Goal: Task Accomplishment & Management: Manage account settings

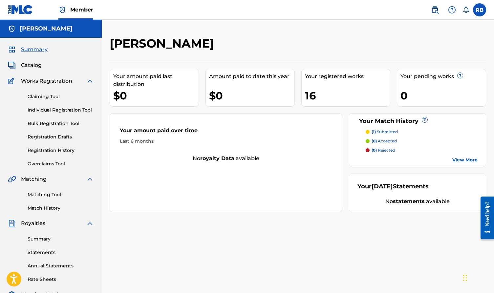
click at [58, 151] on link "Registration History" at bounding box center [61, 150] width 66 height 7
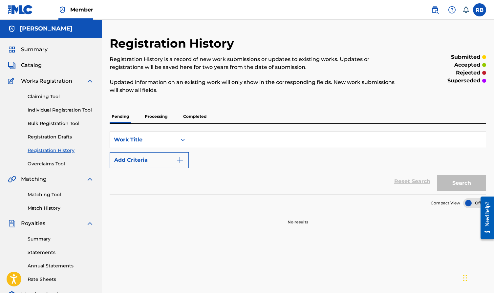
click at [161, 116] on p "Processing" at bounding box center [156, 117] width 27 height 14
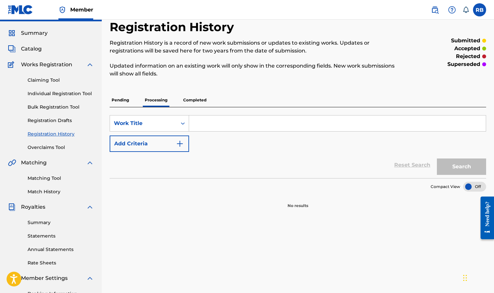
scroll to position [18, 0]
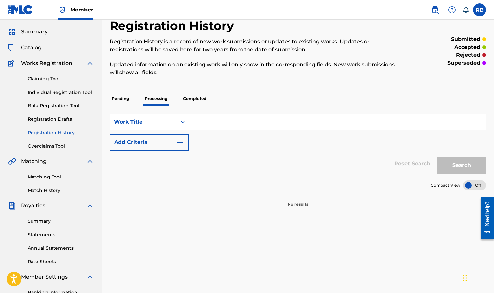
click at [198, 100] on p "Completed" at bounding box center [194, 99] width 27 height 14
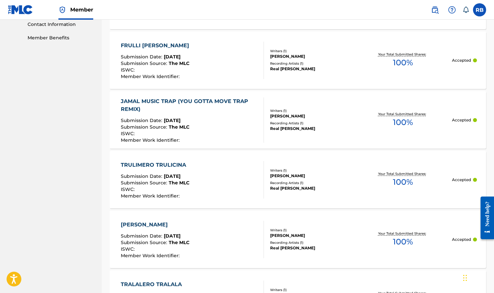
scroll to position [333, 0]
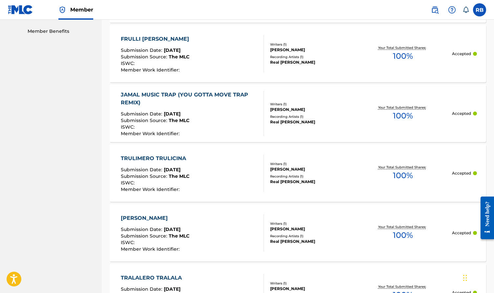
click at [203, 100] on div "JAMAL MUSIC TRAP (YOU GOTTA MOVE TRAP REMIX)" at bounding box center [190, 99] width 138 height 16
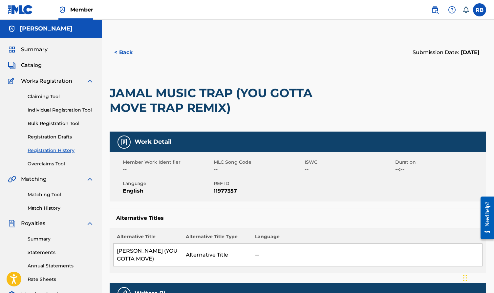
click at [32, 68] on span "Catalog" at bounding box center [31, 65] width 21 height 8
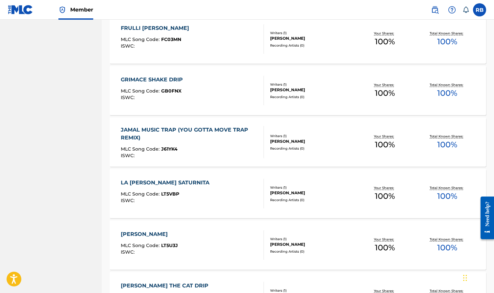
scroll to position [369, 0]
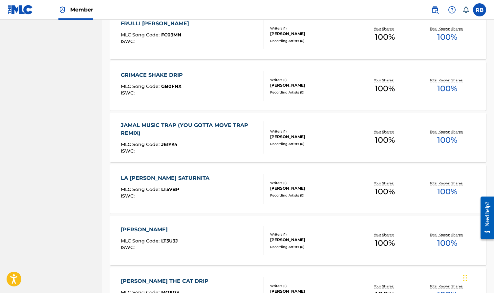
click at [163, 126] on div "JAMAL MUSIC TRAP (YOU GOTTA MOVE TRAP REMIX)" at bounding box center [190, 129] width 138 height 16
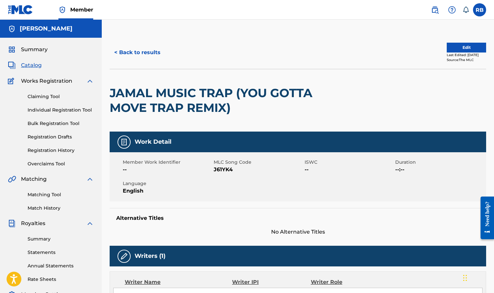
click at [413, 49] on button "Edit" at bounding box center [466, 48] width 39 height 10
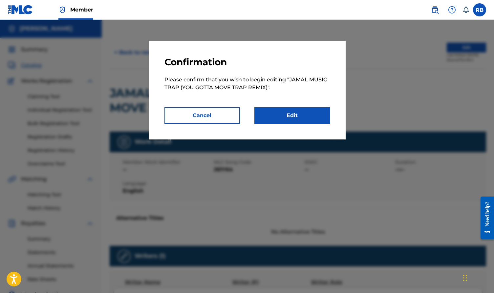
click at [279, 119] on link "Edit" at bounding box center [292, 115] width 76 height 16
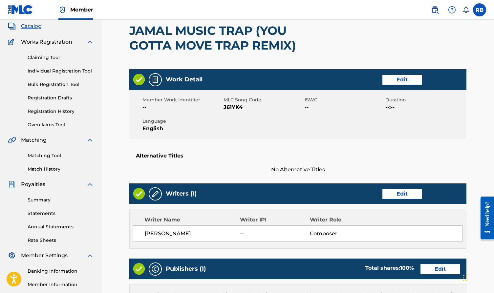
scroll to position [64, 0]
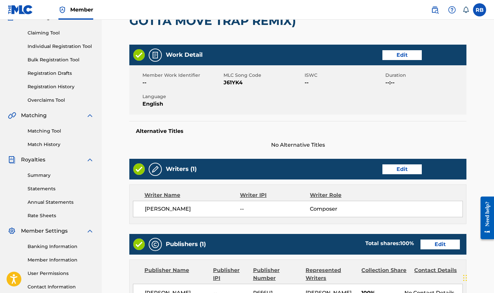
click at [396, 56] on link "Edit" at bounding box center [401, 55] width 39 height 10
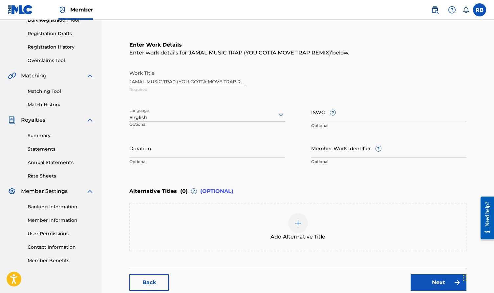
scroll to position [113, 0]
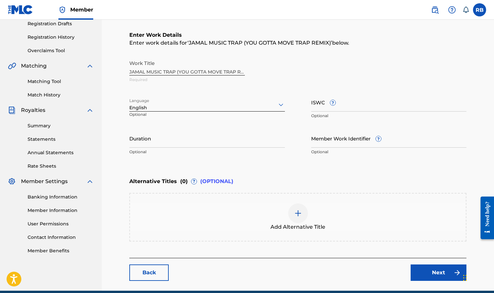
click at [132, 72] on div "Work Title JAMAL MUSIC TRAP (YOU GOTTA MOVE TRAP REMIX) Required" at bounding box center [297, 72] width 337 height 30
click at [133, 72] on div "Work Title JAMAL MUSIC TRAP (YOU GOTTA MOVE TRAP REMIX) Required" at bounding box center [297, 72] width 337 height 30
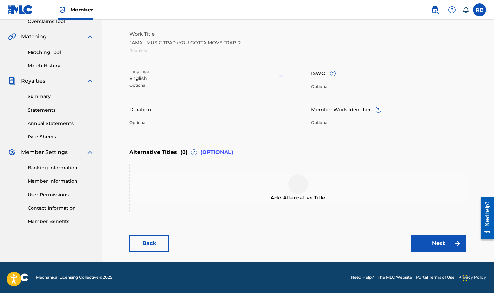
scroll to position [142, 0]
click at [162, 40] on div "Work Title JAMAL MUSIC TRAP (YOU GOTTA MOVE TRAP REMIX) Required" at bounding box center [297, 43] width 337 height 30
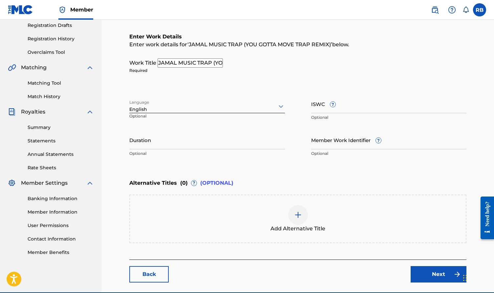
scroll to position [109, 0]
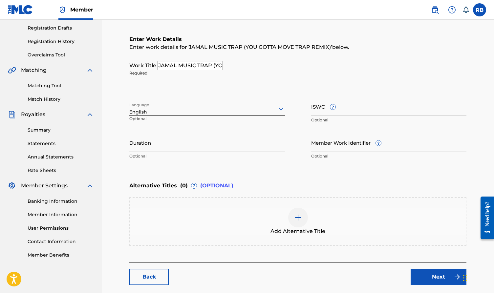
click at [165, 69] on input "JAMAL MUSIC TRAP (YOU GOTTA MOVE TRAP REMIX)" at bounding box center [190, 65] width 65 height 9
drag, startPoint x: 159, startPoint y: 66, endPoint x: 324, endPoint y: 62, distance: 165.5
click at [325, 63] on div "Work Title JAMAL MUSIC TRAP (YOU GOTTA MOVE TRAP REMIX) Required" at bounding box center [297, 68] width 337 height 15
type input "JAMAL MUSIC TRAP (YOU GOTTA MOVE TRAP REMIX)"
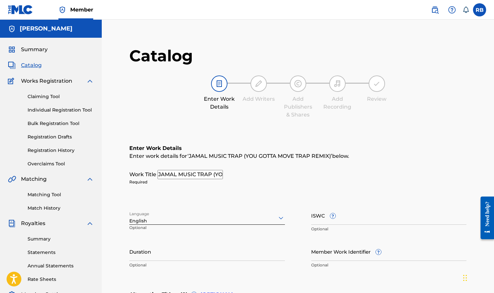
scroll to position [0, 0]
click at [49, 99] on link "Claiming Tool" at bounding box center [61, 96] width 66 height 7
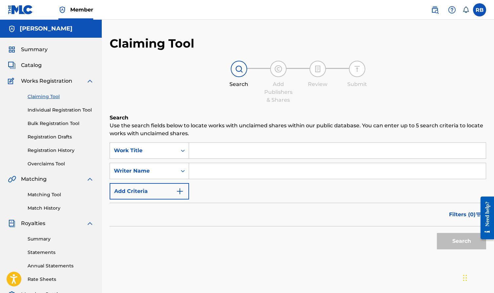
click at [49, 99] on link "Claiming Tool" at bounding box center [61, 96] width 66 height 7
click at [38, 61] on div "Summary Catalog Works Registration Claiming Tool Individual Registration Tool B…" at bounding box center [51, 207] width 102 height 338
click at [36, 66] on span "Catalog" at bounding box center [31, 65] width 21 height 8
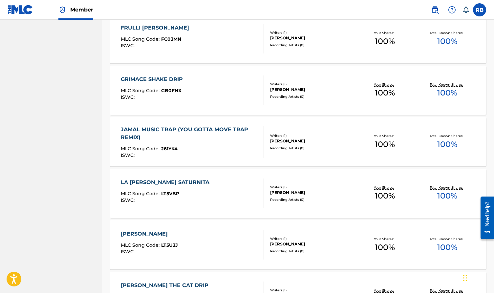
scroll to position [367, 0]
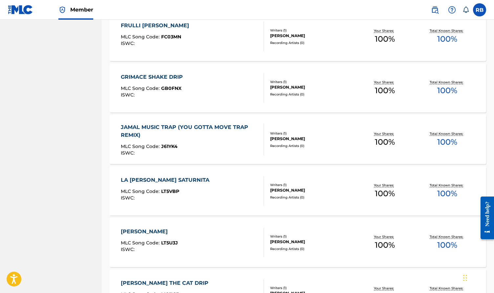
click at [193, 132] on div "JAMAL MUSIC TRAP (YOU GOTTA MOVE TRAP REMIX)" at bounding box center [190, 131] width 138 height 16
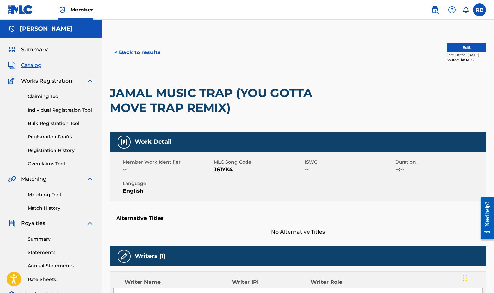
click at [56, 197] on link "Matching Tool" at bounding box center [61, 194] width 66 height 7
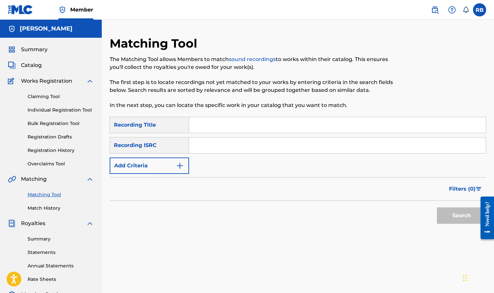
click at [205, 129] on input "Search Form" at bounding box center [337, 125] width 297 height 16
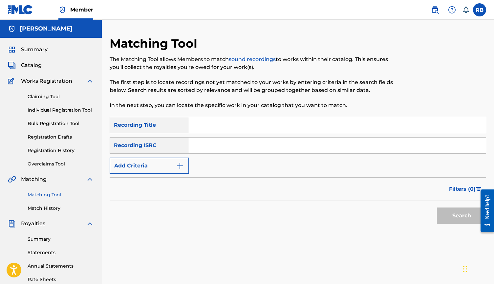
click at [203, 147] on input "Search Form" at bounding box center [337, 146] width 297 height 16
paste input "UKXN22341493"
type input "UKXN22341493"
click at [413, 216] on button "Search" at bounding box center [461, 215] width 49 height 16
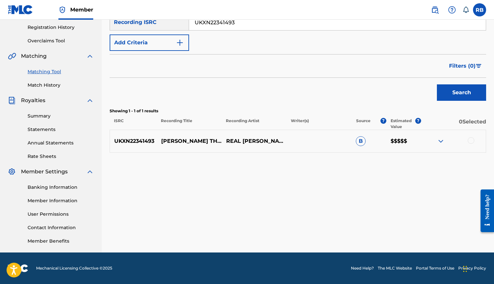
scroll to position [123, 0]
click at [413, 141] on div at bounding box center [453, 141] width 65 height 8
click at [413, 141] on div at bounding box center [471, 140] width 7 height 7
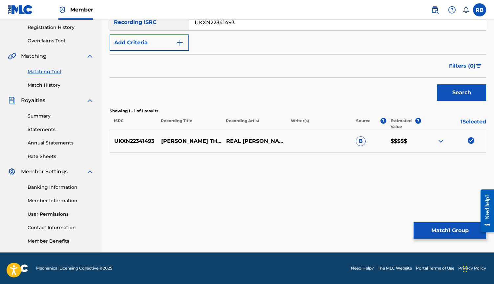
click at [413, 234] on button "Match 1 Group" at bounding box center [450, 230] width 73 height 16
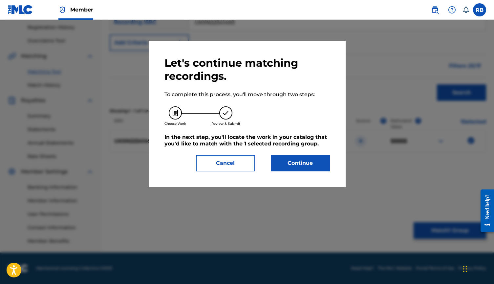
click at [313, 170] on button "Continue" at bounding box center [300, 163] width 59 height 16
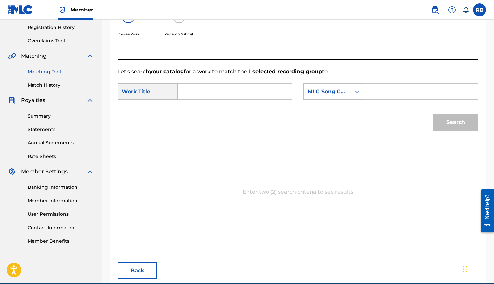
click at [250, 90] on input "Search Form" at bounding box center [234, 92] width 103 height 16
click at [192, 105] on strong "max" at bounding box center [195, 106] width 12 height 6
type input "maxwell the cat drip"
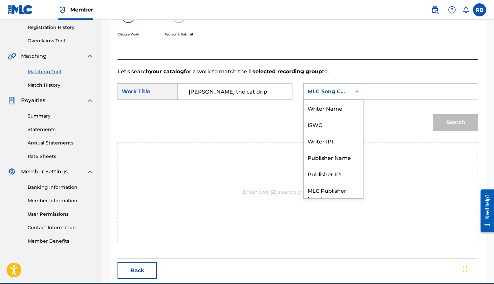
click at [320, 93] on div "MLC Song Code" at bounding box center [328, 92] width 40 height 8
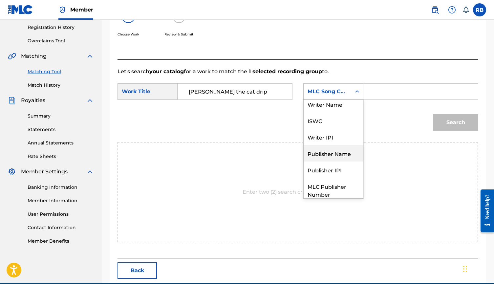
scroll to position [0, 0]
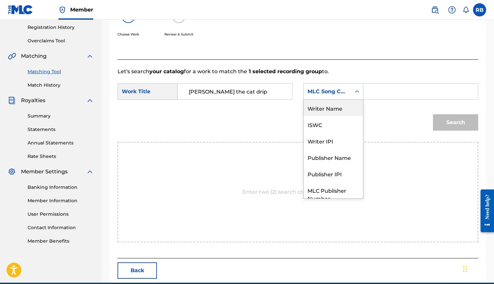
click at [332, 109] on div "Writer Name" at bounding box center [333, 108] width 59 height 16
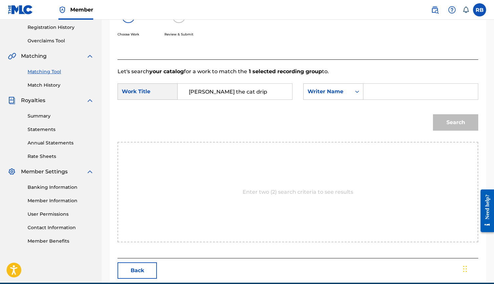
click at [383, 91] on input "Search Form" at bounding box center [420, 92] width 103 height 16
type input "bezdedan"
click at [413, 122] on button "Search" at bounding box center [455, 122] width 45 height 16
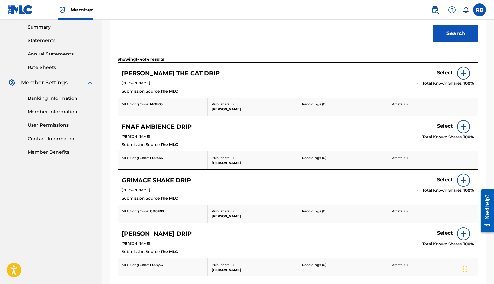
scroll to position [209, 0]
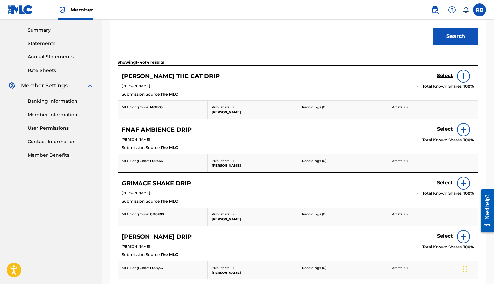
click at [413, 75] on h5 "Select" at bounding box center [445, 76] width 16 height 6
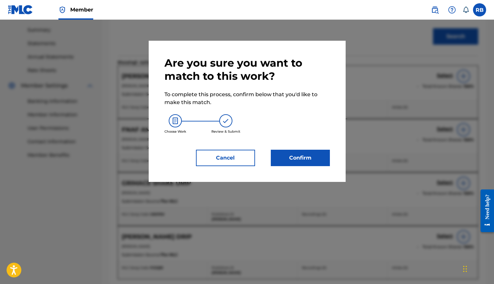
click at [287, 167] on div "Are you sure you want to match to this work? To complete this process, confirm …" at bounding box center [247, 111] width 197 height 141
click at [292, 166] on div "Are you sure you want to match to this work? To complete this process, confirm …" at bounding box center [247, 111] width 197 height 141
click at [293, 164] on button "Confirm" at bounding box center [300, 158] width 59 height 16
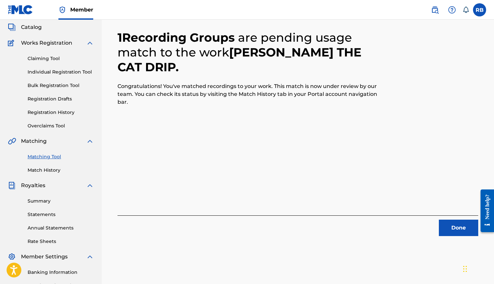
scroll to position [47, 0]
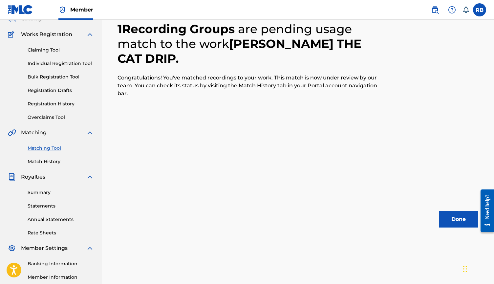
click at [413, 219] on button "Done" at bounding box center [458, 219] width 39 height 16
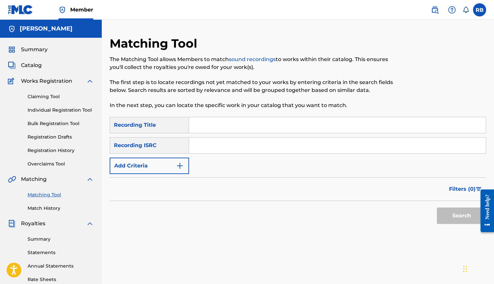
scroll to position [0, 0]
click at [33, 67] on span "Catalog" at bounding box center [31, 65] width 21 height 8
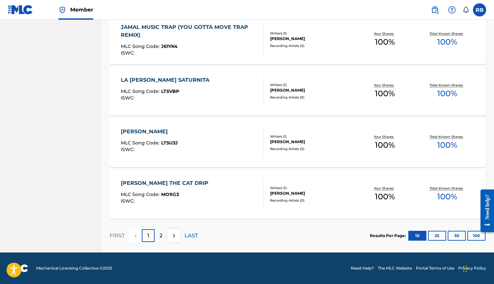
scroll to position [467, 0]
click at [160, 233] on p "2" at bounding box center [161, 236] width 3 height 8
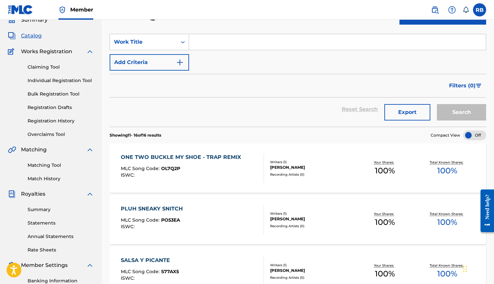
scroll to position [23, 0]
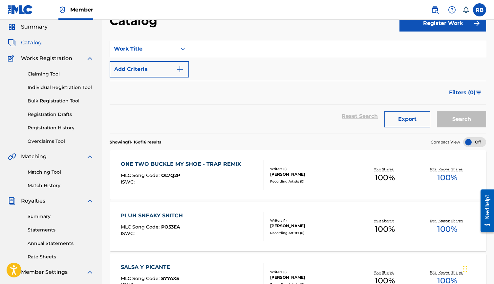
click at [52, 172] on link "Matching Tool" at bounding box center [61, 172] width 66 height 7
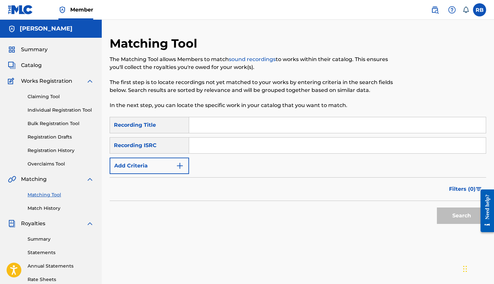
click at [211, 150] on input "Search Form" at bounding box center [337, 146] width 297 height 16
paste input "QZMEQ2324936"
type input "QZMEQ2324936"
click at [413, 212] on button "Search" at bounding box center [461, 215] width 49 height 16
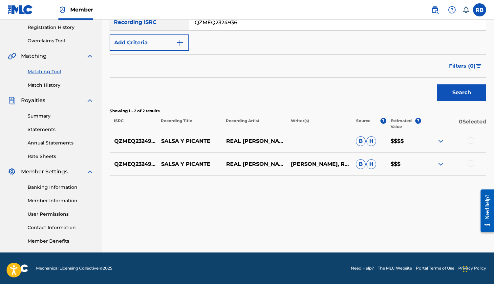
scroll to position [123, 0]
click at [413, 161] on div at bounding box center [471, 163] width 7 height 7
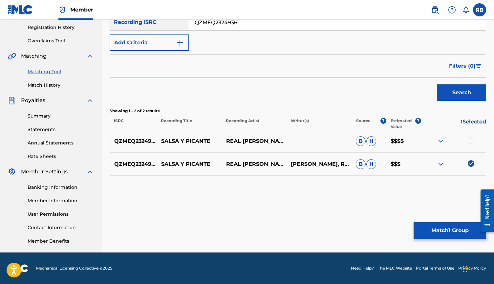
click at [413, 137] on div "QZMEQ2324936 SALSA Y PICANTE REAL WAYNE B H $$$$" at bounding box center [298, 141] width 377 height 23
click at [413, 139] on div at bounding box center [471, 140] width 7 height 7
click at [413, 226] on button "Match 2 Groups" at bounding box center [450, 230] width 73 height 16
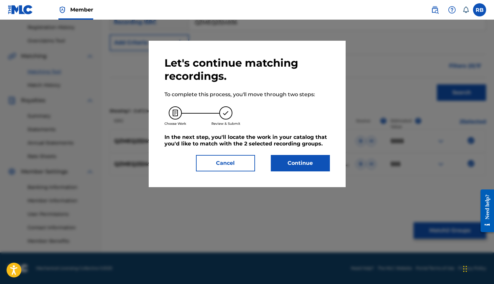
click at [317, 160] on button "Continue" at bounding box center [300, 163] width 59 height 16
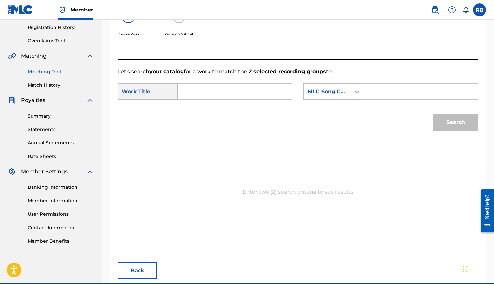
click at [267, 91] on input "Search Form" at bounding box center [234, 92] width 103 height 16
click at [196, 117] on span "y picante" at bounding box center [199, 110] width 20 height 14
type input "salsa y picante"
click at [336, 89] on div "MLC Song Code" at bounding box center [328, 92] width 40 height 8
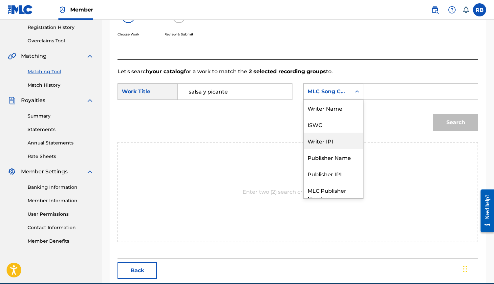
scroll to position [0, 0]
click at [335, 107] on div "Writer Name" at bounding box center [333, 108] width 59 height 16
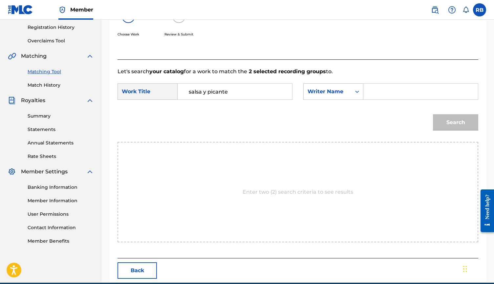
click at [380, 92] on input "Search Form" at bounding box center [420, 92] width 103 height 16
type input "bezdedan"
click at [413, 122] on button "Search" at bounding box center [455, 122] width 45 height 16
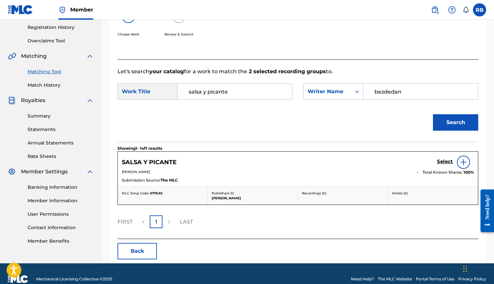
click at [413, 161] on h5 "Select" at bounding box center [445, 162] width 16 height 6
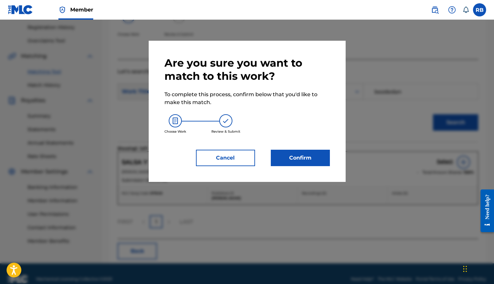
click at [316, 162] on button "Confirm" at bounding box center [300, 158] width 59 height 16
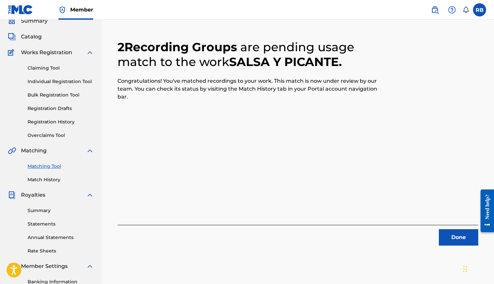
scroll to position [42, 0]
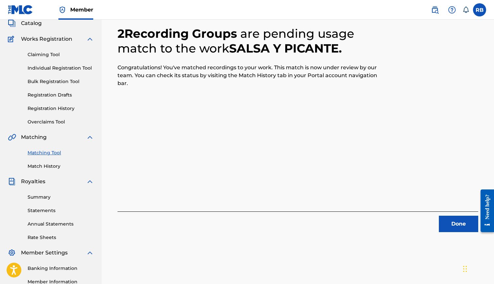
click at [413, 225] on button "Done" at bounding box center [458, 224] width 39 height 16
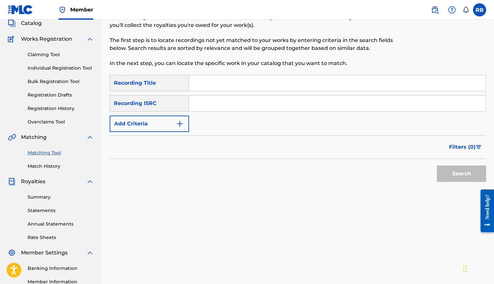
click at [215, 105] on input "Search Form" at bounding box center [337, 104] width 297 height 16
paste input "QZMEQ2324937"
type input "QZMEQ2324937"
click at [413, 178] on button "Search" at bounding box center [461, 173] width 49 height 16
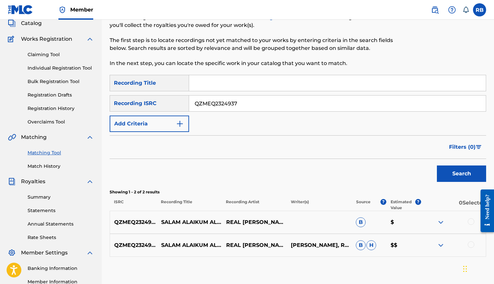
drag, startPoint x: 251, startPoint y: 107, endPoint x: 171, endPoint y: 94, distance: 81.4
click at [171, 94] on div "SearchWithCriteria133fb8a3-e9c5-4d28-9620-ed1aa1565151 Recording Title SearchWi…" at bounding box center [298, 103] width 377 height 57
paste input "QZMEQ2324939"
type input "QZMEQ2324939"
click at [413, 177] on button "Search" at bounding box center [461, 173] width 49 height 16
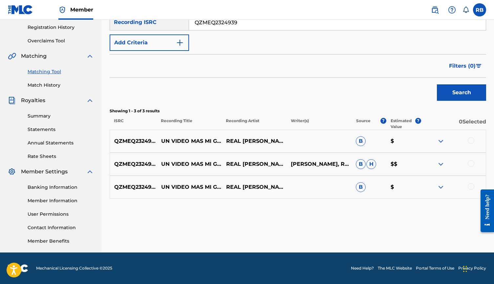
scroll to position [110, 0]
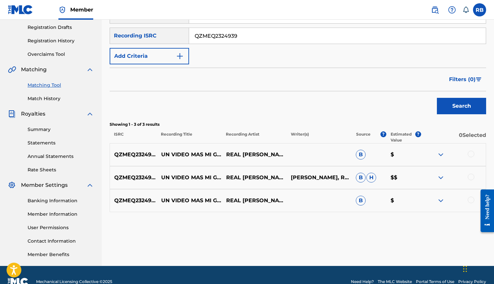
drag, startPoint x: 241, startPoint y: 41, endPoint x: 186, endPoint y: 36, distance: 55.1
click at [186, 36] on div "SearchWithCriteria9210f313-c8d4-48a9-bfd5-1821f91f926e Recording ISRC QZMEQ2324…" at bounding box center [298, 36] width 377 height 16
paste input "QZMEQ2324938"
type input "QZMEQ2324938"
click at [413, 109] on button "Search" at bounding box center [461, 106] width 49 height 16
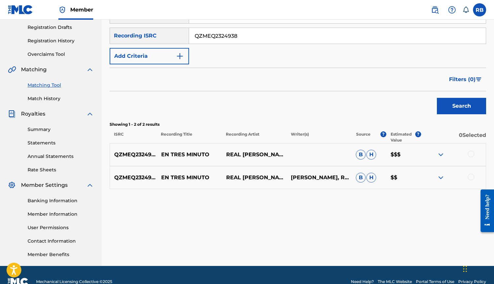
click at [410, 111] on div "Search" at bounding box center [298, 104] width 377 height 26
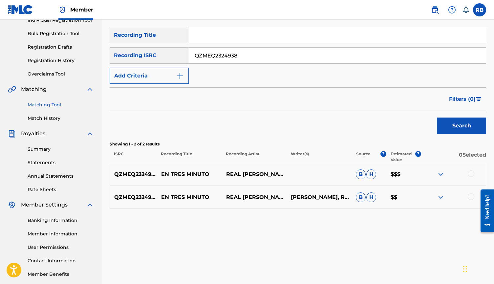
scroll to position [89, 0]
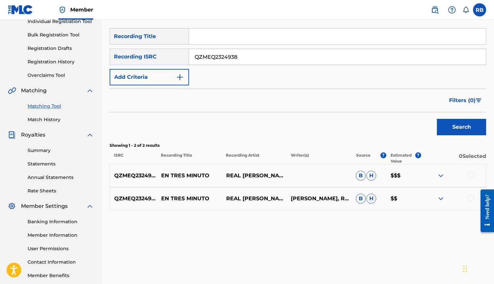
drag, startPoint x: 254, startPoint y: 55, endPoint x: 148, endPoint y: 44, distance: 106.9
click at [148, 44] on div "SearchWithCriteria133fb8a3-e9c5-4d28-9620-ed1aa1565151 Recording Title SearchWi…" at bounding box center [298, 56] width 377 height 57
paste input "QZMEQ2324940"
type input "QZMEQ2324940"
click at [413, 130] on button "Search" at bounding box center [461, 127] width 49 height 16
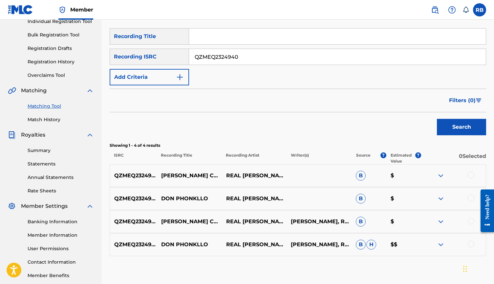
drag, startPoint x: 249, startPoint y: 54, endPoint x: 164, endPoint y: 47, distance: 84.7
click at [164, 47] on div "SearchWithCriteria133fb8a3-e9c5-4d28-9620-ed1aa1565151 Recording Title SearchWi…" at bounding box center [298, 56] width 377 height 57
paste input "QZMEQ2324941"
type input "QZMEQ2324941"
click at [413, 128] on button "Search" at bounding box center [461, 127] width 49 height 16
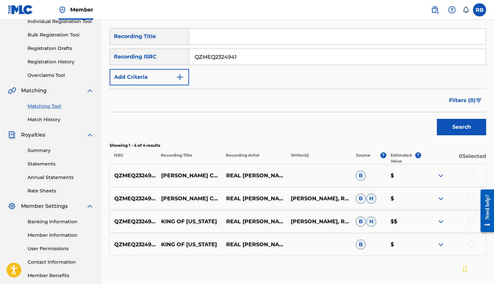
click at [53, 106] on link "Matching Tool" at bounding box center [61, 106] width 66 height 7
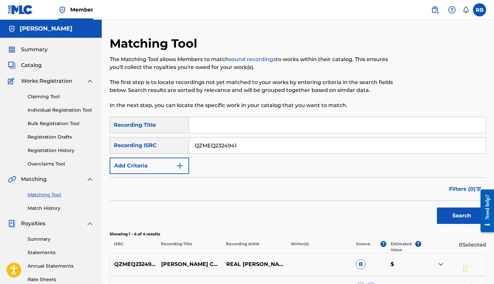
drag, startPoint x: 244, startPoint y: 146, endPoint x: 134, endPoint y: 127, distance: 112.3
click at [134, 127] on div "SearchWithCriteria133fb8a3-e9c5-4d28-9620-ed1aa1565151 Recording Title SearchWi…" at bounding box center [298, 145] width 377 height 57
paste input "TCAHL2383178"
type input "TCAHL2383178"
click at [413, 205] on div "Search" at bounding box center [460, 214] width 53 height 26
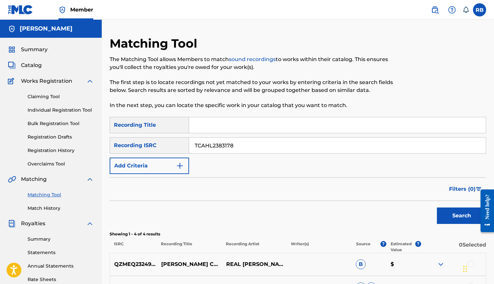
click at [413, 209] on button "Search" at bounding box center [461, 215] width 49 height 16
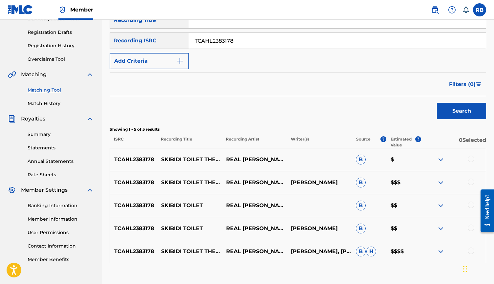
scroll to position [123, 0]
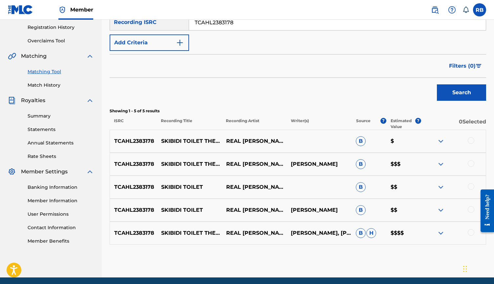
click at [353, 56] on div "Filters ( 0 )" at bounding box center [298, 66] width 377 height 24
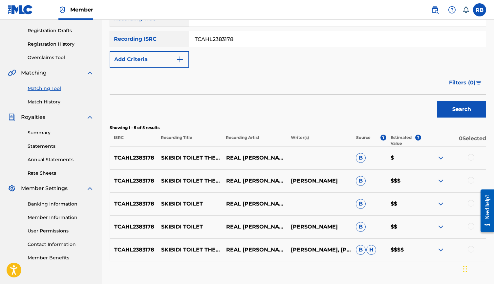
scroll to position [89, 0]
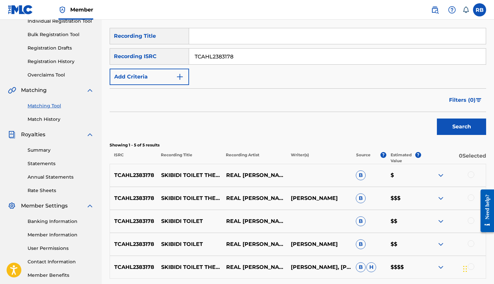
drag, startPoint x: 254, startPoint y: 55, endPoint x: 157, endPoint y: 53, distance: 96.5
click at [157, 53] on div "SearchWithCriteria9210f313-c8d4-48a9-bfd5-1821f91f926e Recording ISRC TCAHL2383…" at bounding box center [298, 56] width 377 height 16
paste input "QZTAX2281931"
type input "QZTAX2281931"
click at [413, 127] on button "Search" at bounding box center [461, 127] width 49 height 16
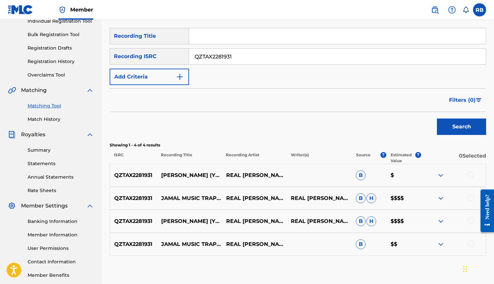
drag, startPoint x: 230, startPoint y: 60, endPoint x: 174, endPoint y: 58, distance: 56.8
click at [176, 58] on div "SearchWithCriteria9210f313-c8d4-48a9-bfd5-1821f91f926e Recording ISRC QZTAX2281…" at bounding box center [298, 56] width 377 height 16
paste input "QZNWV2199815"
type input "QZNWV2199815"
click at [413, 125] on button "Search" at bounding box center [461, 127] width 49 height 16
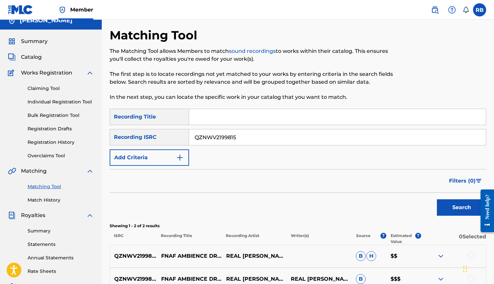
scroll to position [6, 0]
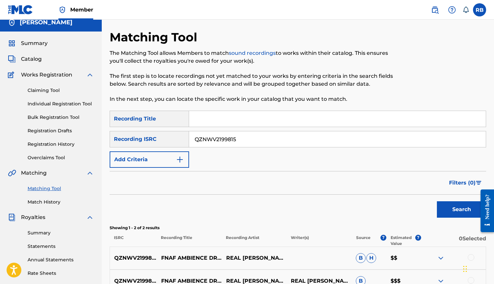
drag, startPoint x: 247, startPoint y: 135, endPoint x: 85, endPoint y: 142, distance: 162.7
click at [85, 142] on main "Robert Bezdedan Summary Catalog Works Registration Claiming Tool Individual Reg…" at bounding box center [247, 191] width 494 height 356
drag, startPoint x: 246, startPoint y: 139, endPoint x: 147, endPoint y: 137, distance: 98.5
click at [150, 137] on div "SearchWithCriteria9210f313-c8d4-48a9-bfd5-1821f91f926e Recording ISRC QZNWV2199…" at bounding box center [298, 139] width 377 height 16
paste input "UKXN22366711"
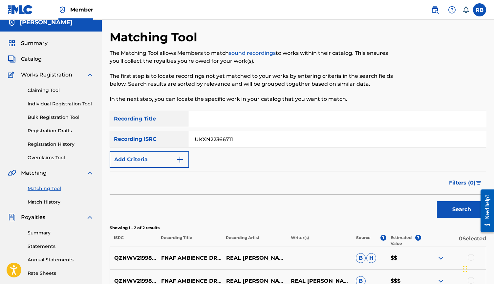
type input "UKXN22366711"
click at [413, 209] on button "Search" at bounding box center [461, 209] width 49 height 16
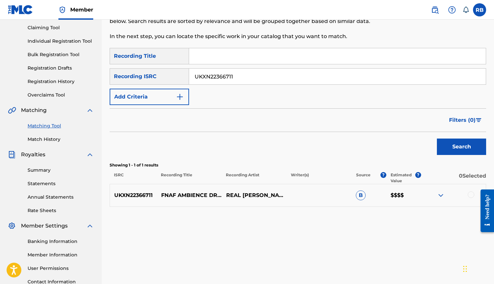
scroll to position [81, 0]
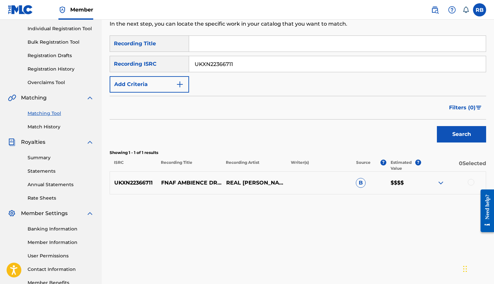
click at [413, 182] on div at bounding box center [471, 182] width 7 height 7
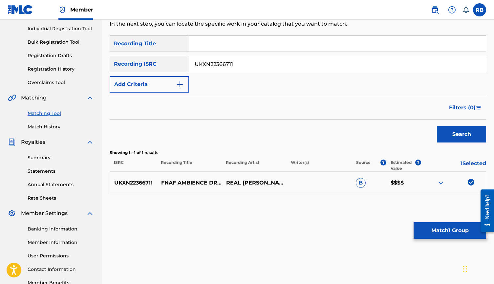
click at [413, 227] on button "Match 1 Group" at bounding box center [450, 230] width 73 height 16
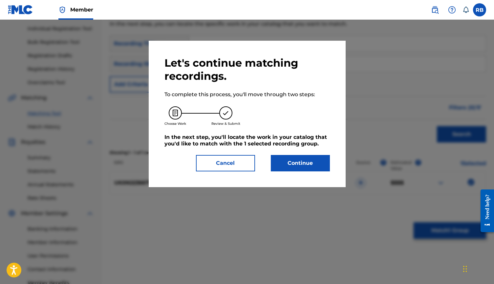
click at [304, 180] on div "Let's continue matching recordings. To complete this process, you'll move throu…" at bounding box center [247, 114] width 197 height 146
click at [306, 172] on div "Let's continue matching recordings. To complete this process, you'll move throu…" at bounding box center [247, 114] width 197 height 146
click at [308, 166] on button "Continue" at bounding box center [300, 163] width 59 height 16
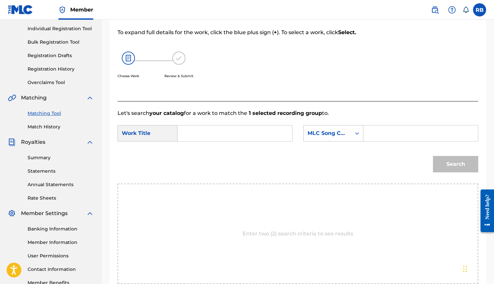
click at [218, 134] on input "Search Form" at bounding box center [234, 133] width 103 height 16
click at [239, 138] on input "fnaf" at bounding box center [234, 133] width 103 height 16
click at [203, 159] on div "Search" at bounding box center [298, 166] width 361 height 34
click at [231, 130] on input "fna" at bounding box center [234, 133] width 103 height 16
click at [194, 149] on strong "fna" at bounding box center [193, 148] width 9 height 6
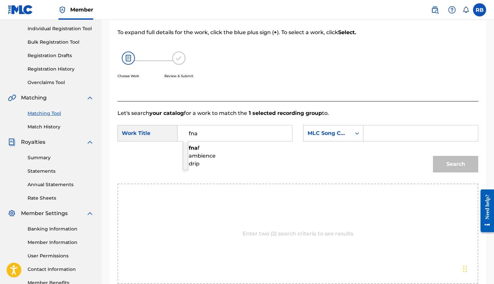
type input "fnaf ambience drip"
click at [334, 136] on div "MLC Song Code" at bounding box center [328, 133] width 40 height 8
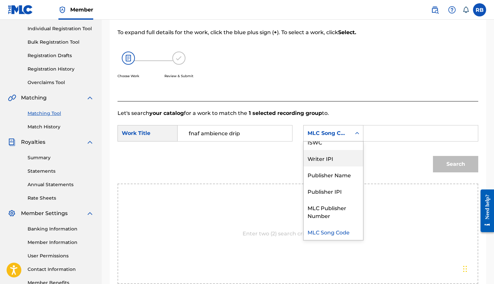
scroll to position [0, 0]
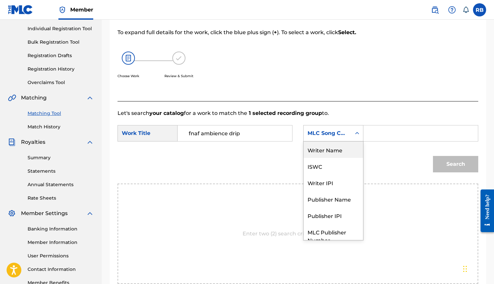
click at [333, 150] on div "Writer Name" at bounding box center [333, 149] width 59 height 16
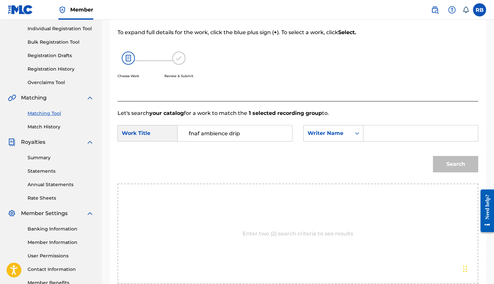
click at [390, 134] on input "Search Form" at bounding box center [420, 133] width 103 height 16
type input "bezdedan\"
click at [413, 164] on button "Search" at bounding box center [455, 164] width 45 height 16
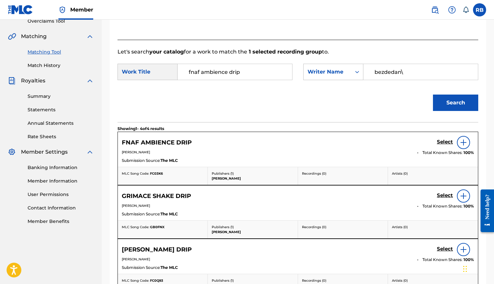
scroll to position [143, 0]
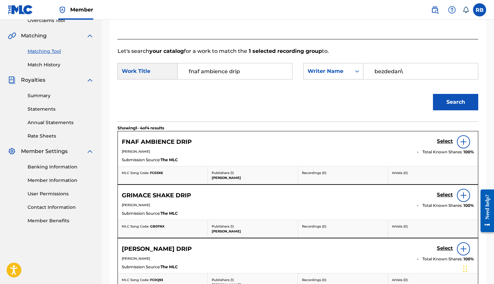
click at [413, 140] on h5 "Select" at bounding box center [445, 141] width 16 height 6
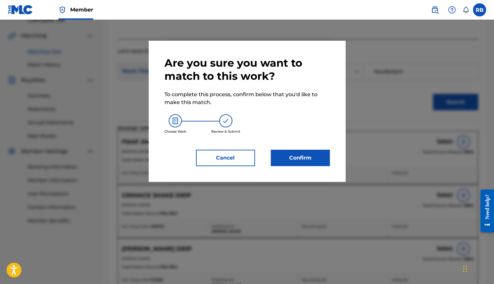
click at [270, 148] on div "Are you sure you want to match to this work? To complete this process, confirm …" at bounding box center [246, 111] width 165 height 110
click at [278, 153] on button "Confirm" at bounding box center [300, 158] width 59 height 16
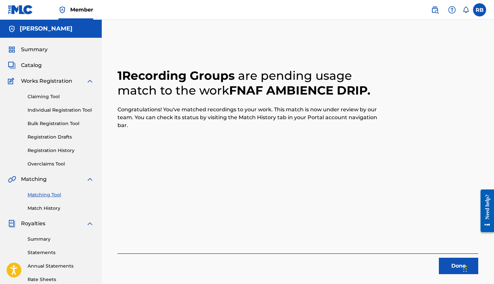
scroll to position [0, 0]
click at [413, 260] on button "Done" at bounding box center [458, 266] width 39 height 16
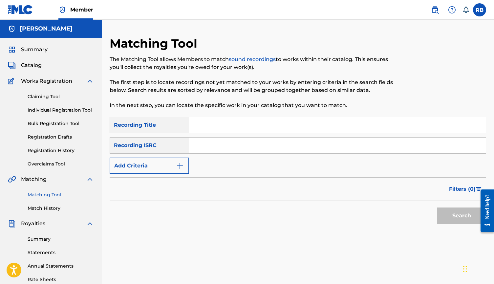
click at [209, 142] on input "Search Form" at bounding box center [337, 146] width 297 height 16
paste input "TCAHL2332356"
type input "TCAHL2332356"
click at [413, 224] on div "Search" at bounding box center [460, 214] width 53 height 26
click at [413, 219] on button "Search" at bounding box center [461, 215] width 49 height 16
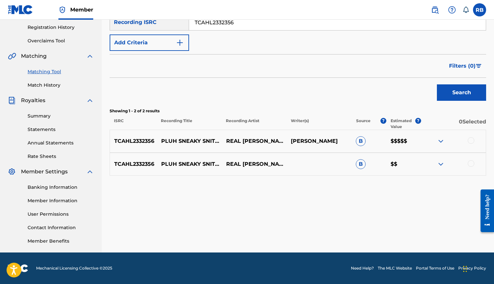
scroll to position [123, 0]
click at [413, 138] on div at bounding box center [471, 140] width 7 height 7
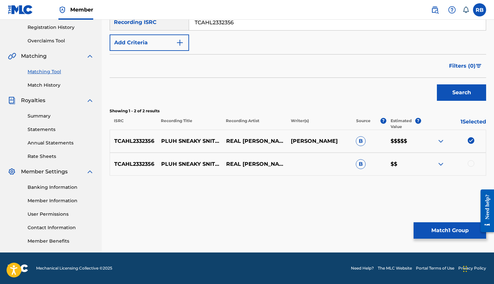
click at [413, 161] on div at bounding box center [471, 163] width 7 height 7
click at [413, 231] on button "Match 2 Groups" at bounding box center [450, 230] width 73 height 16
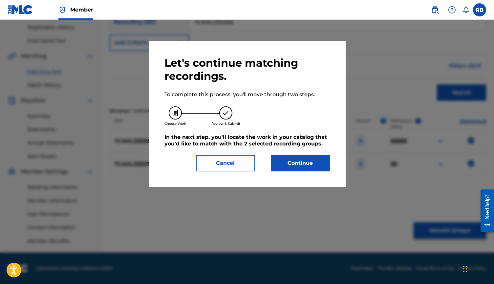
click at [328, 162] on button "Continue" at bounding box center [300, 163] width 59 height 16
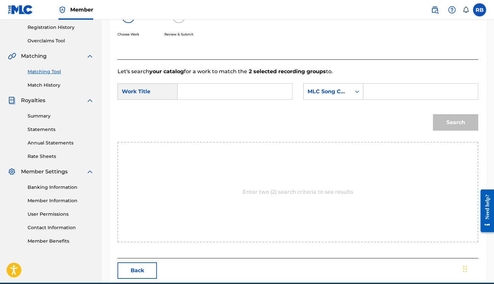
click at [240, 99] on input "Search Form" at bounding box center [234, 92] width 103 height 16
click at [196, 117] on span "sneaky snitch" at bounding box center [205, 110] width 32 height 14
type input "pluh sneaky snitch"
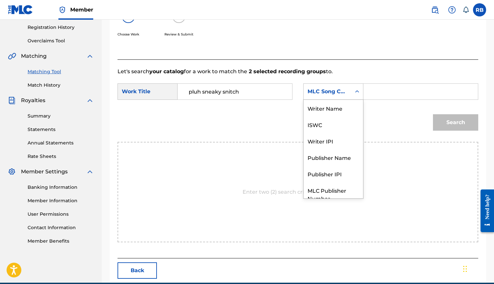
click at [338, 96] on div "MLC Song Code" at bounding box center [328, 91] width 48 height 12
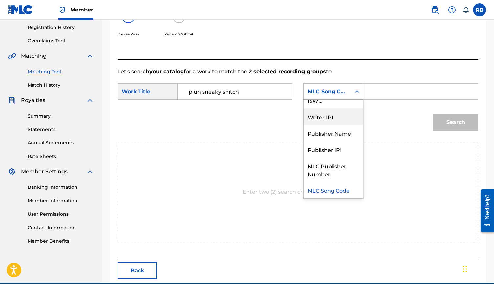
scroll to position [0, 0]
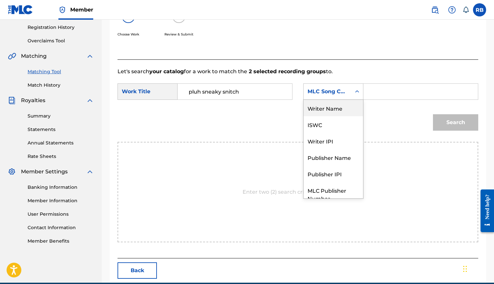
click at [333, 111] on div "Writer Name" at bounding box center [333, 108] width 59 height 16
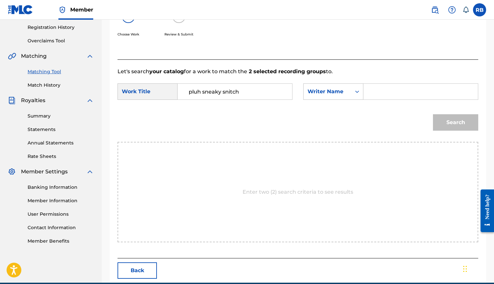
click at [372, 94] on input "Search Form" at bounding box center [420, 92] width 103 height 16
type input "bezdedan"
click at [413, 122] on button "Search" at bounding box center [455, 122] width 45 height 16
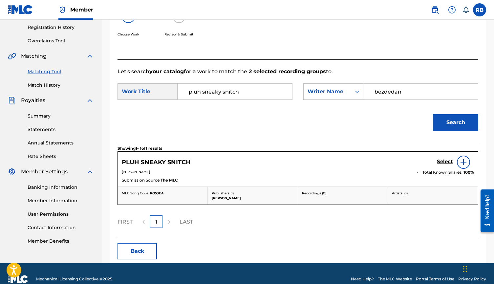
click at [413, 162] on h5 "Select" at bounding box center [445, 162] width 16 height 6
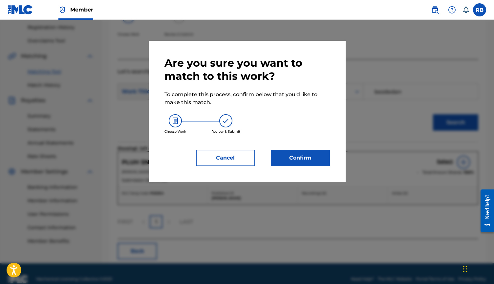
click at [312, 158] on button "Confirm" at bounding box center [300, 158] width 59 height 16
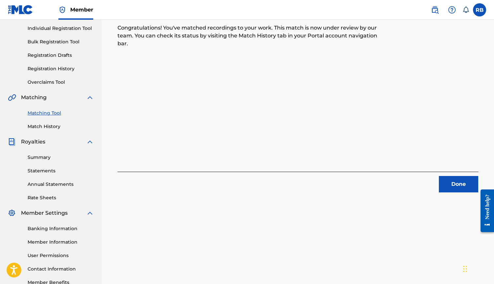
scroll to position [84, 0]
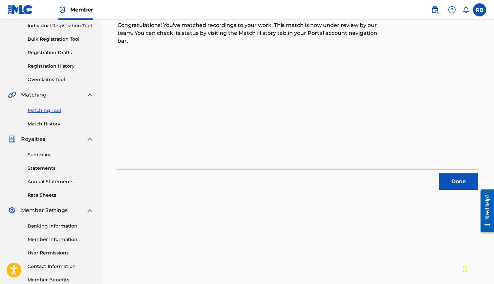
click at [413, 184] on button "Done" at bounding box center [458, 181] width 39 height 16
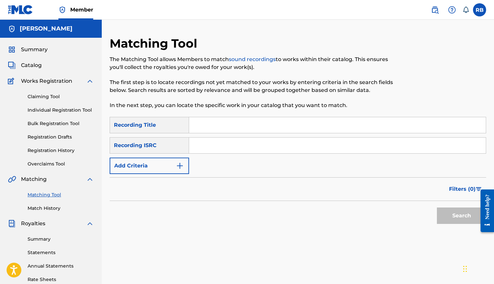
scroll to position [0, 0]
click at [211, 142] on input "Search Form" at bounding box center [337, 146] width 297 height 16
paste input "QZMEM2172853"
type input "QZMEM2172853"
click at [413, 209] on button "Search" at bounding box center [461, 215] width 49 height 16
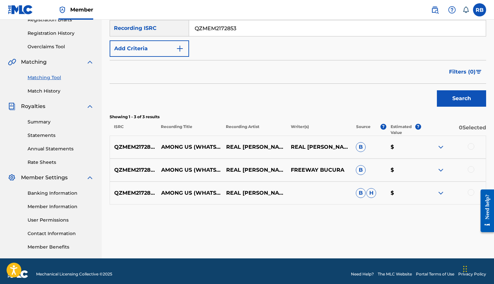
scroll to position [118, 0]
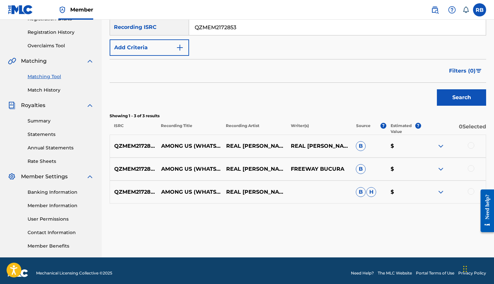
click at [413, 166] on img at bounding box center [441, 169] width 8 height 8
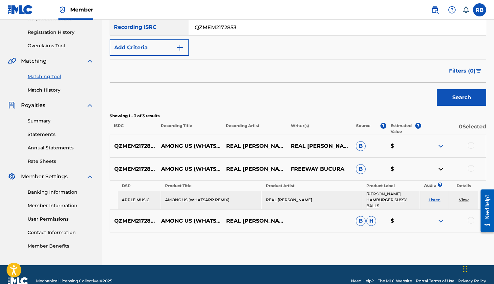
click at [413, 167] on img at bounding box center [441, 169] width 8 height 8
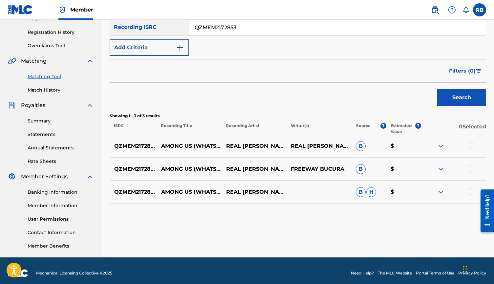
click at [413, 146] on img at bounding box center [441, 146] width 8 height 8
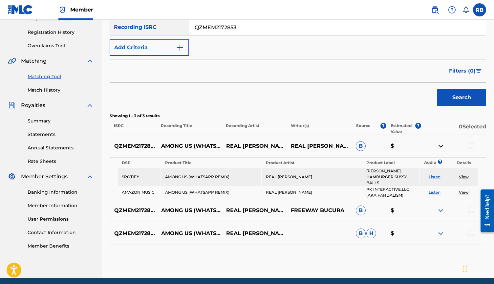
click at [413, 146] on img at bounding box center [441, 146] width 8 height 8
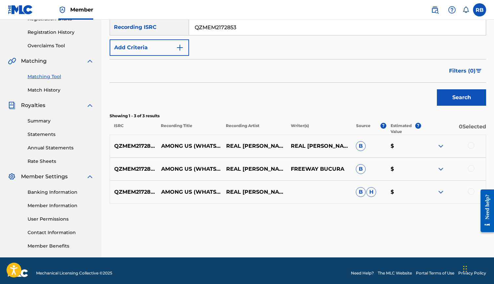
click at [413, 193] on img at bounding box center [441, 192] width 8 height 8
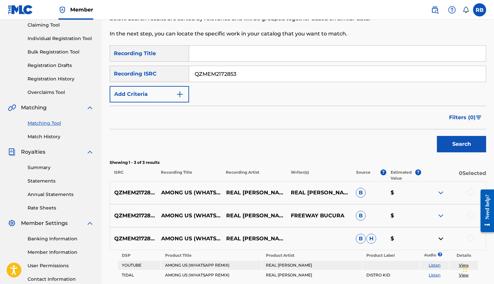
scroll to position [62, 0]
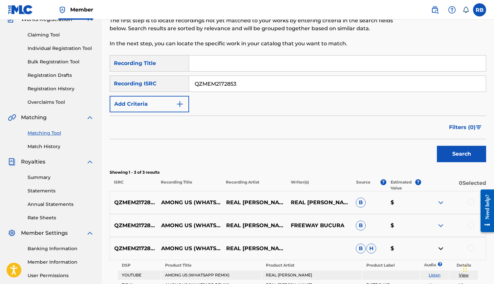
drag, startPoint x: 235, startPoint y: 86, endPoint x: 143, endPoint y: 86, distance: 92.6
click at [143, 86] on div "SearchWithCriteria9210f313-c8d4-48a9-bfd5-1821f91f926e Recording ISRC QZMEM2172…" at bounding box center [298, 84] width 377 height 16
paste input "QZMER2118387"
type input "QZMER2118387"
click at [413, 154] on button "Search" at bounding box center [461, 154] width 49 height 16
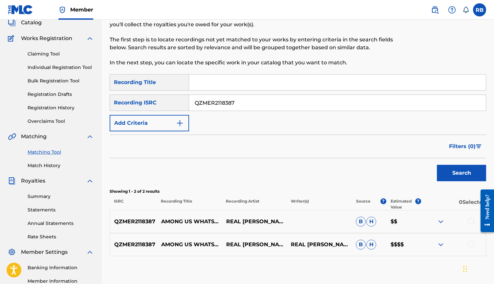
scroll to position [37, 0]
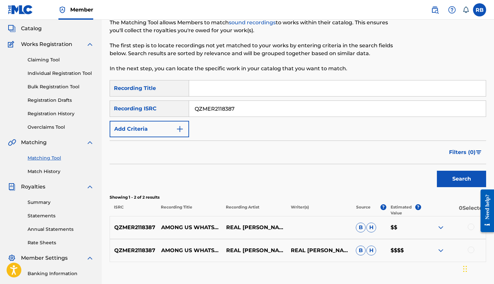
drag, startPoint x: 245, startPoint y: 107, endPoint x: 140, endPoint y: 102, distance: 104.5
click at [146, 103] on div "SearchWithCriteria9210f313-c8d4-48a9-bfd5-1821f91f926e Recording ISRC QZMER2118…" at bounding box center [298, 108] width 377 height 16
paste input "QZNWQ2269085"
type input "QZNWQ2269085"
click at [413, 181] on button "Search" at bounding box center [461, 179] width 49 height 16
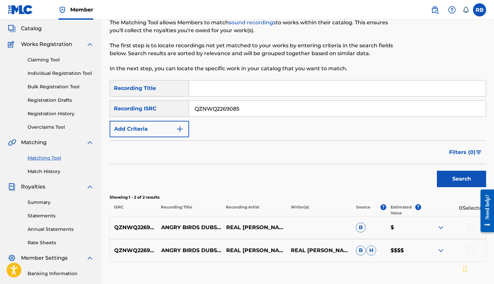
scroll to position [39, 0]
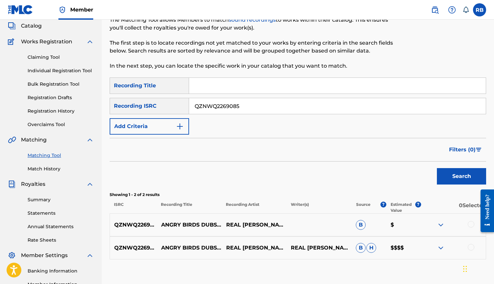
drag, startPoint x: 252, startPoint y: 104, endPoint x: 146, endPoint y: 104, distance: 105.7
click at [146, 104] on div "SearchWithCriteria9210f313-c8d4-48a9-bfd5-1821f91f926e Recording ISRC QZNWQ2269…" at bounding box center [298, 106] width 377 height 16
paste input "QZFYZ2228307"
type input "QZFYZ2228307"
click at [413, 176] on button "Search" at bounding box center [461, 176] width 49 height 16
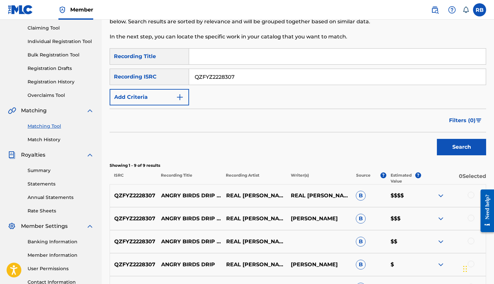
scroll to position [54, 0]
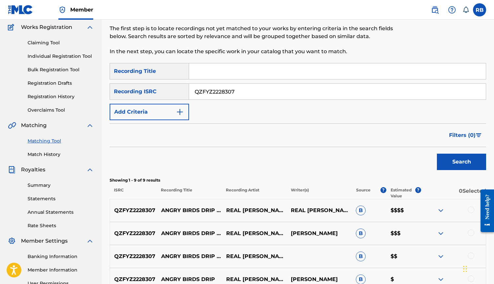
click at [400, 1] on nav "Member RB RB Robert Bezdedan sins40264@gmail.com Notification Preferences Profi…" at bounding box center [247, 10] width 494 height 20
drag, startPoint x: 259, startPoint y: 94, endPoint x: 163, endPoint y: 94, distance: 95.9
click at [164, 94] on div "SearchWithCriteria9210f313-c8d4-48a9-bfd5-1821f91f926e Recording ISRC QZFYZ2228…" at bounding box center [298, 91] width 377 height 16
paste input "QZNWR2200469"
type input "QZNWR2200469"
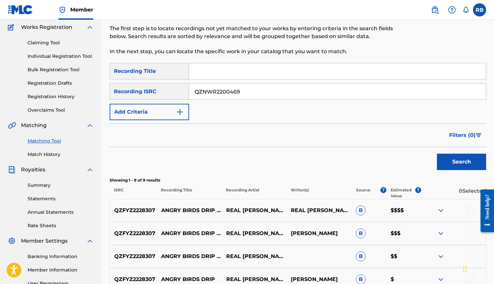
click at [413, 165] on button "Search" at bounding box center [461, 162] width 49 height 16
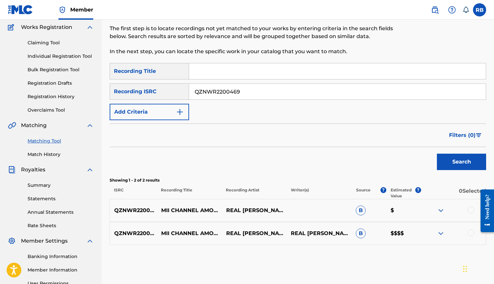
click at [413, 230] on img at bounding box center [441, 233] width 8 height 8
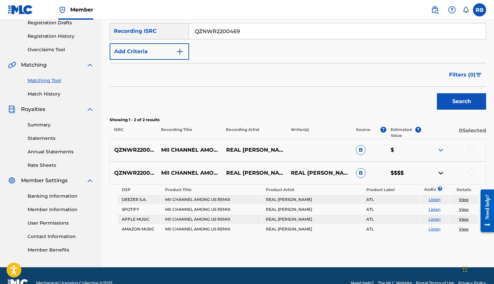
scroll to position [107, 0]
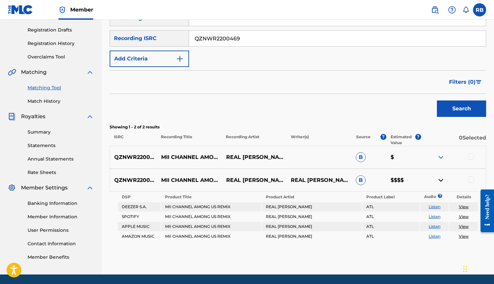
drag, startPoint x: 252, startPoint y: 41, endPoint x: 137, endPoint y: 41, distance: 115.6
click at [138, 41] on div "SearchWithCriteria9210f313-c8d4-48a9-bfd5-1821f91f926e Recording ISRC QZNWR2200…" at bounding box center [298, 38] width 377 height 16
paste input "QZNWY2189088"
type input "QZNWY2189088"
click at [413, 113] on button "Search" at bounding box center [461, 108] width 49 height 16
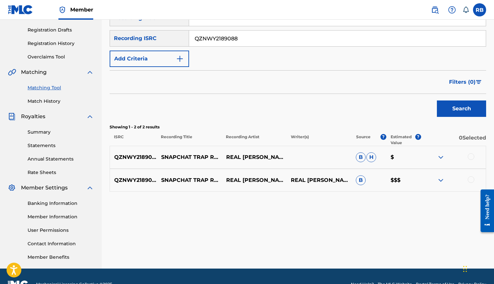
scroll to position [63, 0]
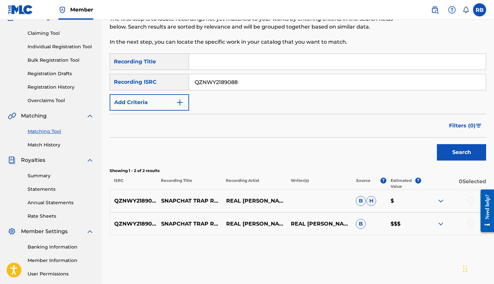
click at [253, 91] on div "SearchWithCriteria133fb8a3-e9c5-4d28-9620-ed1aa1565151 Recording Title SearchWi…" at bounding box center [298, 82] width 377 height 57
drag, startPoint x: 257, startPoint y: 85, endPoint x: 136, endPoint y: 67, distance: 122.1
click at [136, 67] on div "SearchWithCriteria133fb8a3-e9c5-4d28-9620-ed1aa1565151 Recording Title SearchWi…" at bounding box center [298, 82] width 377 height 57
paste input "QZMEN2195666"
type input "QZMEN2195666"
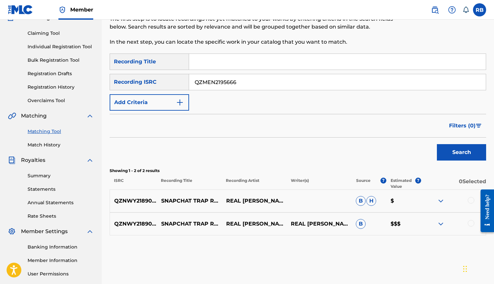
click at [413, 147] on button "Search" at bounding box center [461, 152] width 49 height 16
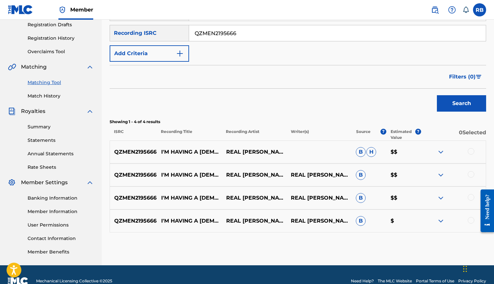
scroll to position [104, 0]
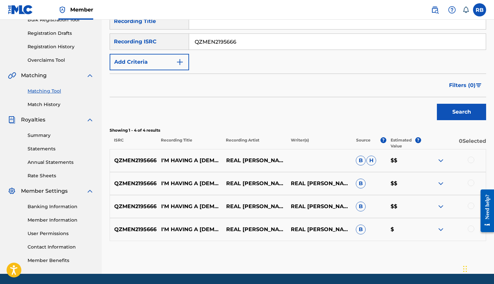
drag, startPoint x: 192, startPoint y: 44, endPoint x: 146, endPoint y: 44, distance: 46.6
click at [146, 44] on div "SearchWithCriteria9210f313-c8d4-48a9-bfd5-1821f91f926e Recording ISRC QZMEN2195…" at bounding box center [298, 41] width 377 height 16
paste input "QZFZ32216341"
type input "QZFZ32216341"
click at [413, 111] on button "Search" at bounding box center [461, 112] width 49 height 16
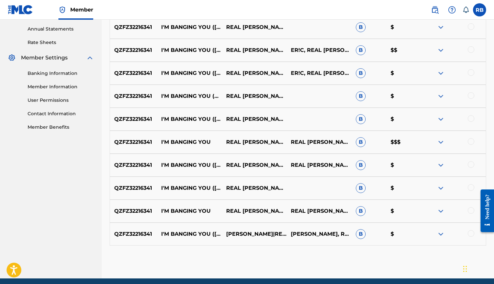
scroll to position [227, 0]
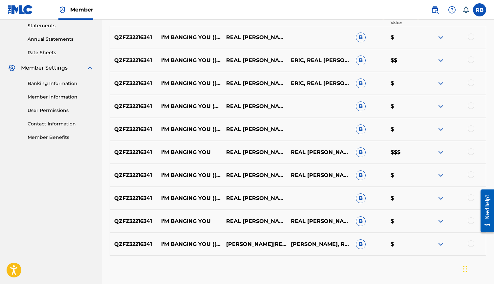
click at [413, 107] on img at bounding box center [441, 106] width 8 height 8
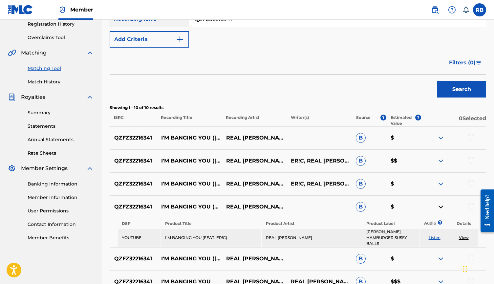
scroll to position [117, 0]
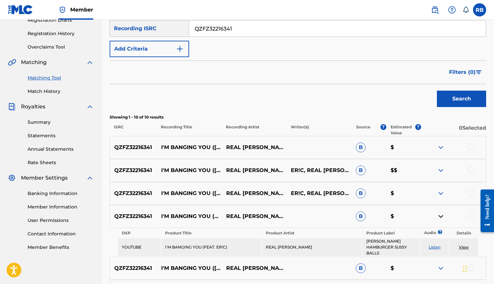
drag, startPoint x: 246, startPoint y: 27, endPoint x: 96, endPoint y: 26, distance: 149.7
click at [104, 27] on div "Matching Tool The Matching Tool allows Members to match sound recordings to wor…" at bounding box center [298, 173] width 392 height 508
paste input "QZK6K2290629"
type input "QZK6K2290629"
click at [413, 99] on button "Search" at bounding box center [461, 99] width 49 height 16
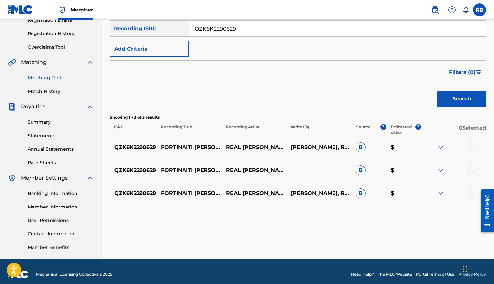
click at [413, 1] on nav "Member RB RB Robert Bezdedan sins40264@gmail.com Notification Preferences Profi…" at bounding box center [247, 10] width 494 height 20
drag, startPoint x: 238, startPoint y: 26, endPoint x: 156, endPoint y: 26, distance: 82.7
click at [156, 26] on div "SearchWithCriteria9210f313-c8d4-48a9-bfd5-1821f91f926e Recording ISRC QZK6K2290…" at bounding box center [298, 28] width 377 height 16
paste input "QZNWV2199811"
type input "QZNWV2199811"
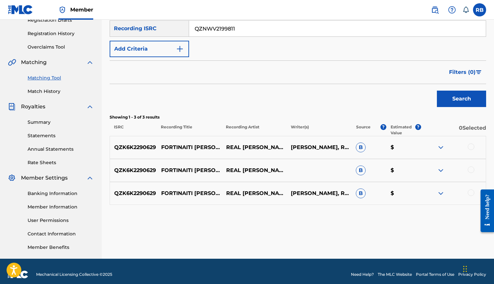
click at [413, 96] on button "Search" at bounding box center [461, 99] width 49 height 16
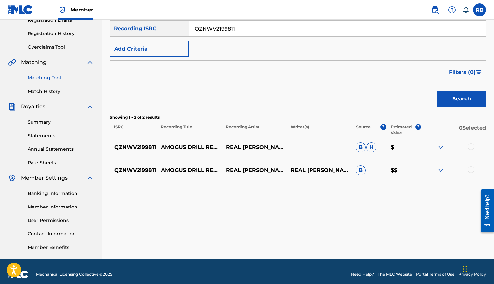
drag, startPoint x: 249, startPoint y: 29, endPoint x: 133, endPoint y: 28, distance: 116.2
click at [133, 28] on div "SearchWithCriteria9210f313-c8d4-48a9-bfd5-1821f91f926e Recording ISRC QZNWV2199…" at bounding box center [298, 28] width 377 height 16
paste input "QZNWV2199814"
type input "QZNWV2199814"
click at [413, 90] on div "Search" at bounding box center [460, 97] width 53 height 26
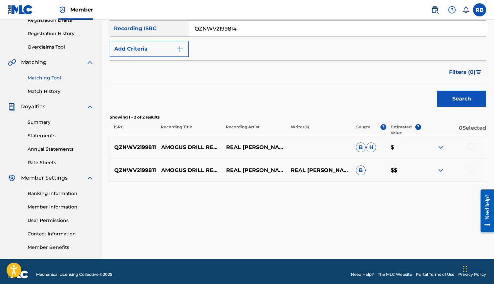
click at [413, 98] on button "Search" at bounding box center [461, 99] width 49 height 16
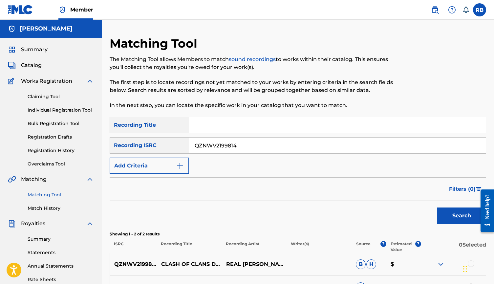
scroll to position [0, 0]
click at [54, 95] on link "Claiming Tool" at bounding box center [61, 96] width 66 height 7
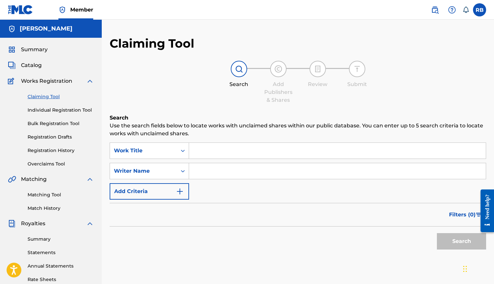
click at [42, 49] on span "Summary" at bounding box center [34, 50] width 27 height 8
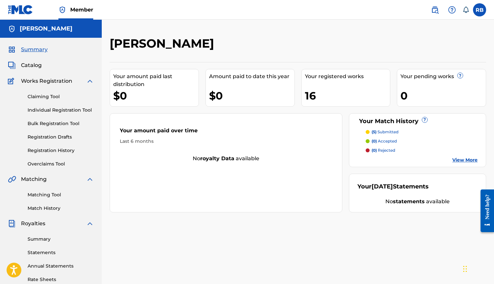
click at [41, 66] on span "Catalog" at bounding box center [31, 65] width 21 height 8
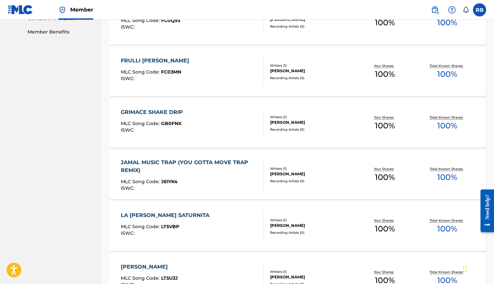
scroll to position [333, 0]
click at [185, 160] on div "JAMAL MUSIC TRAP (YOU GOTTA MOVE TRAP REMIX)" at bounding box center [190, 166] width 138 height 16
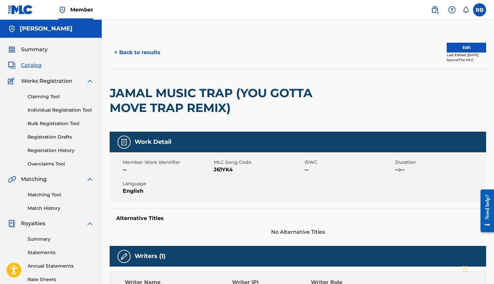
click at [413, 47] on button "Edit" at bounding box center [466, 48] width 39 height 10
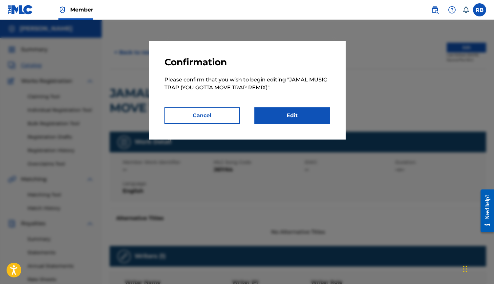
click at [313, 116] on link "Edit" at bounding box center [292, 115] width 76 height 16
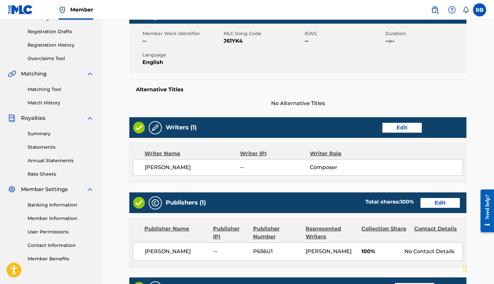
scroll to position [116, 0]
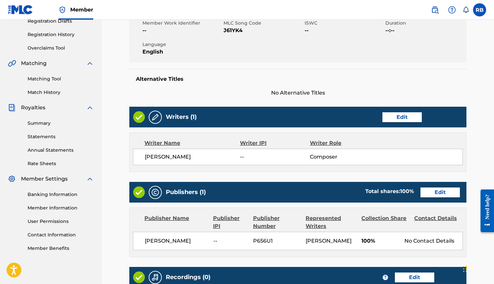
click at [404, 115] on link "Edit" at bounding box center [401, 117] width 39 height 10
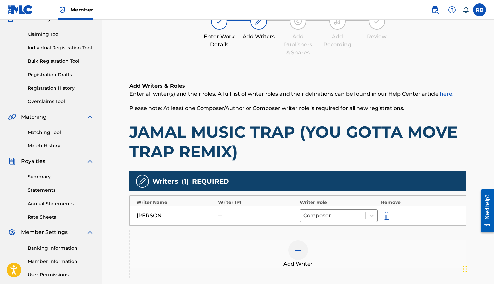
scroll to position [86, 0]
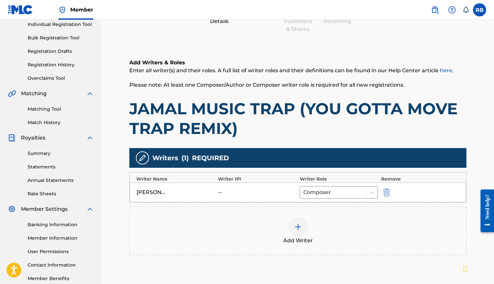
click at [388, 192] on img "submit" at bounding box center [386, 192] width 7 height 8
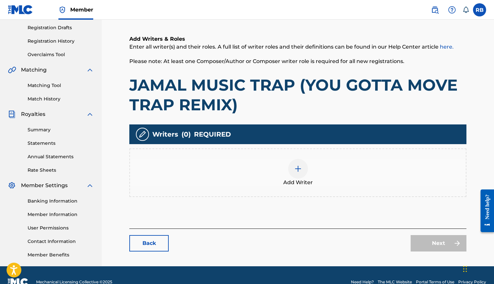
scroll to position [113, 0]
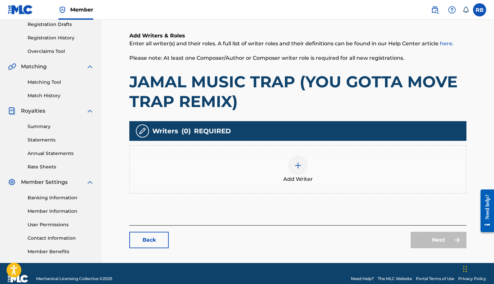
click at [159, 236] on link "Back" at bounding box center [148, 240] width 39 height 16
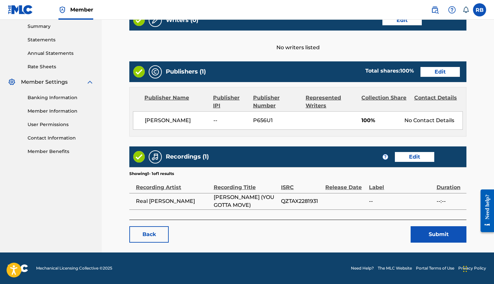
scroll to position [212, 0]
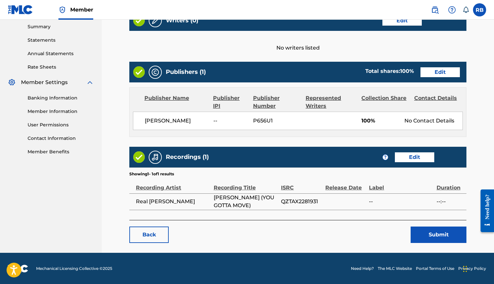
click at [411, 160] on link "Edit" at bounding box center [414, 157] width 39 height 10
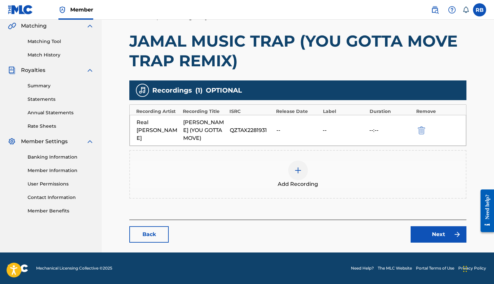
scroll to position [153, 0]
click at [156, 231] on link "Back" at bounding box center [148, 234] width 39 height 16
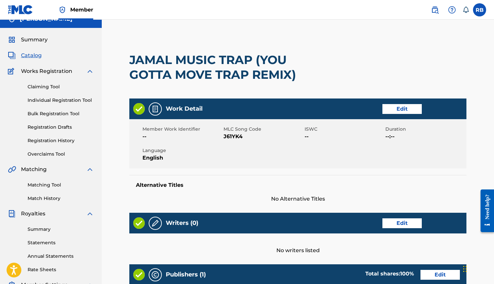
scroll to position [1, 0]
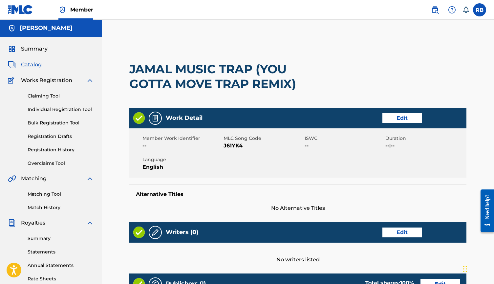
click at [386, 121] on link "Edit" at bounding box center [401, 118] width 39 height 10
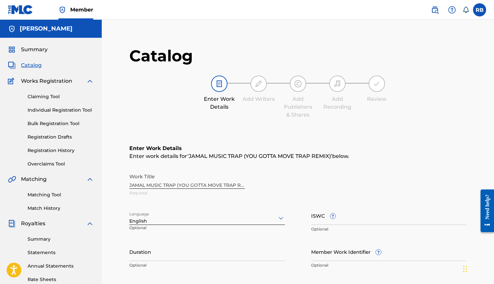
click at [226, 184] on div "Work Title JAMAL MUSIC TRAP (YOU GOTTA MOVE TRAP REMIX) Required" at bounding box center [297, 185] width 337 height 30
click at [207, 184] on input "JAMAL MUSIC TRAP (YOU GOTTA MOVE TRAP REMIX)" at bounding box center [187, 179] width 116 height 19
type input "JAMAL MUSIC TRAP (YOU GOTTA MOVE TRAP REMIX)"
click at [222, 187] on input "JAMAL MUSIC TRAP (YOU GOTTA MOVE TRAP REMIX)" at bounding box center [187, 179] width 116 height 19
click at [187, 141] on div "Enter Work Details Enter work details for ‘ JAMAL MUSIC TRAP (YOU GOTTA MOVE TR…" at bounding box center [297, 208] width 337 height 159
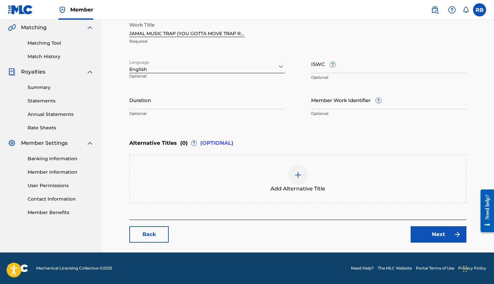
scroll to position [152, 0]
click at [413, 239] on link "Next" at bounding box center [439, 234] width 56 height 16
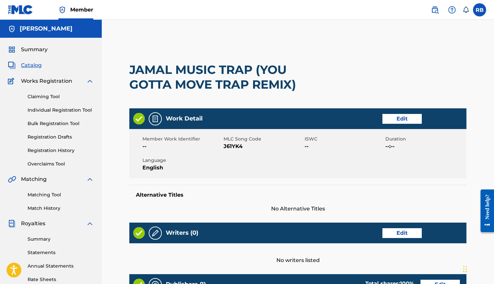
click at [406, 122] on link "Edit" at bounding box center [401, 119] width 39 height 10
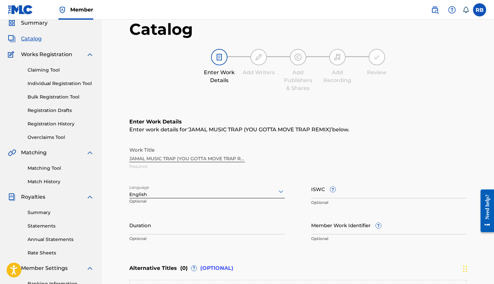
scroll to position [34, 0]
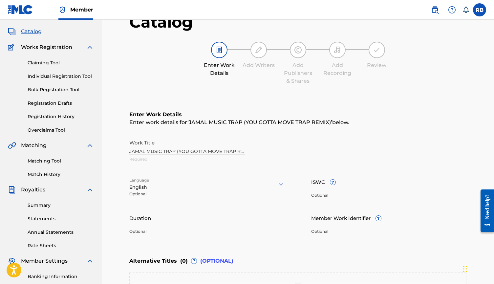
click at [216, 148] on div "Work Title JAMAL MUSIC TRAP (YOU GOTTA MOVE TRAP REMIX) Required" at bounding box center [297, 151] width 337 height 30
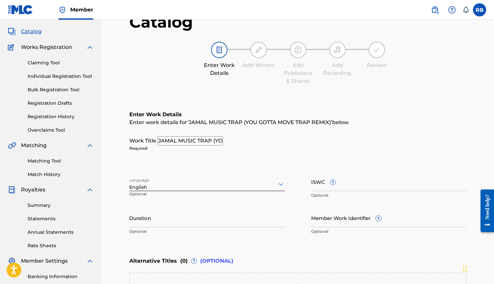
click at [197, 143] on input "JAMAL MUSIC TRAP (YOU GOTTA MOVE TRAP REMIX)" at bounding box center [190, 140] width 65 height 9
type input "JAMAL MUSIC TRAP (YOU GOTTA MOVE TRAP REMIX)"
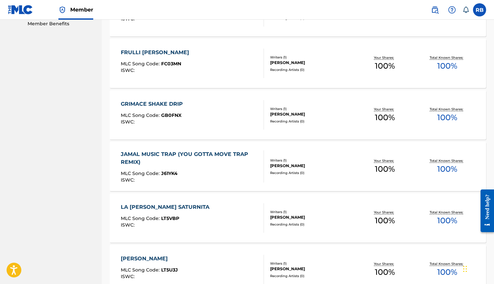
scroll to position [341, 0]
click at [213, 154] on div "JAMAL MUSIC TRAP (YOU GOTTA MOVE TRAP REMIX)" at bounding box center [190, 158] width 138 height 16
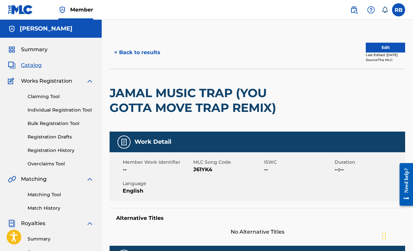
click at [379, 50] on button "Edit" at bounding box center [385, 48] width 39 height 10
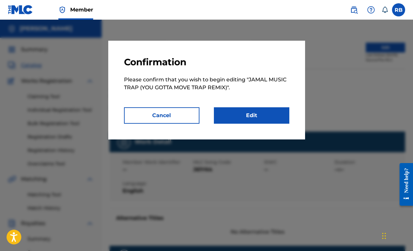
click at [257, 121] on link "Edit" at bounding box center [252, 115] width 76 height 16
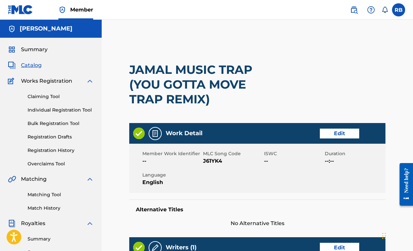
click at [346, 132] on link "Edit" at bounding box center [339, 134] width 39 height 10
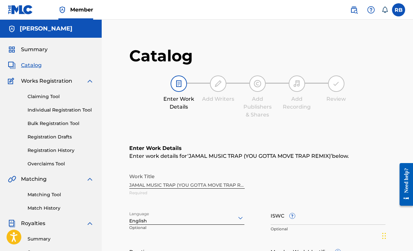
click at [141, 105] on div "Enter Work Details Add Writers Add Publishers & Shares Add Recording Review" at bounding box center [257, 97] width 256 height 43
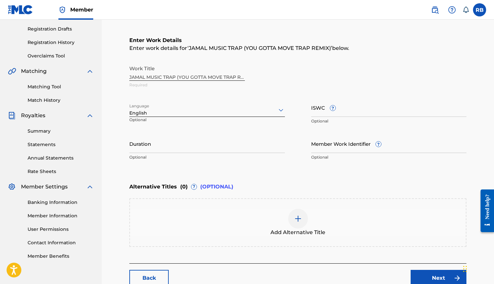
scroll to position [17, 0]
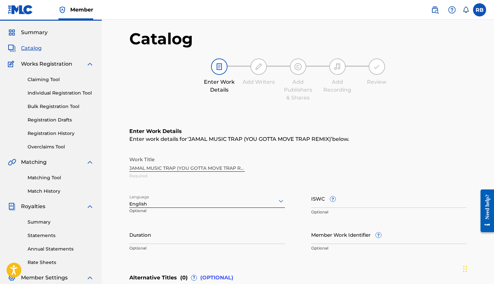
click at [188, 110] on div "Catalog Enter Work Details Add Writers Add Publishers & Shares Add Recording Re…" at bounding box center [297, 70] width 337 height 83
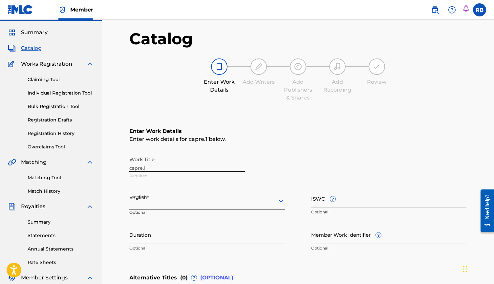
click at [173, 162] on div "Work Title capre.1 Required" at bounding box center [297, 168] width 337 height 30
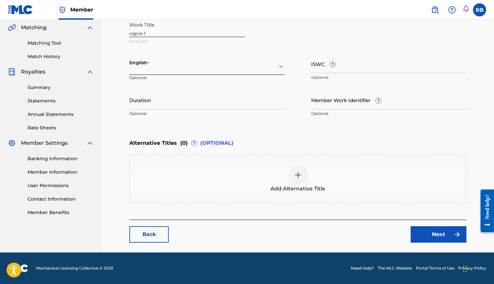
scroll to position [152, 0]
click at [414, 229] on link "Next" at bounding box center [439, 234] width 56 height 16
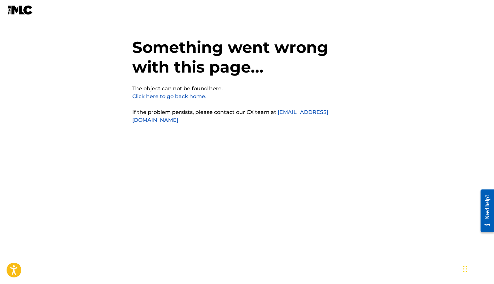
click at [26, 8] on img at bounding box center [20, 10] width 25 height 10
